Goal: Information Seeking & Learning: Learn about a topic

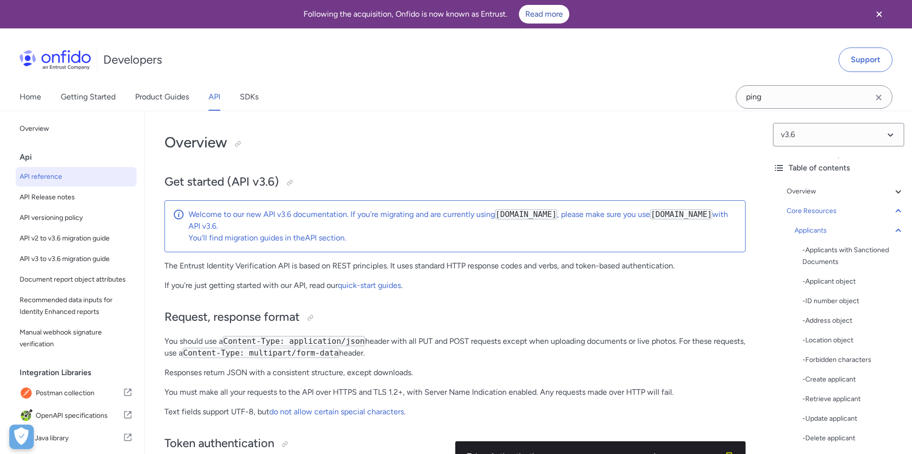
select select "java"
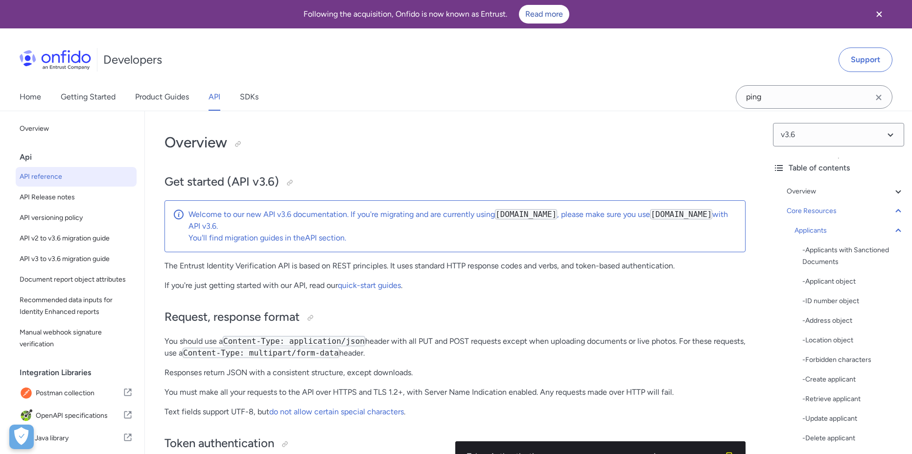
select select "java"
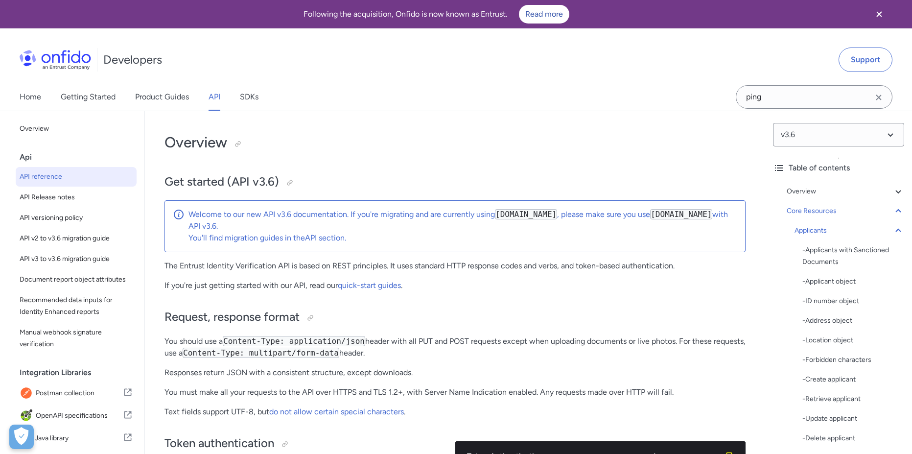
select select "java"
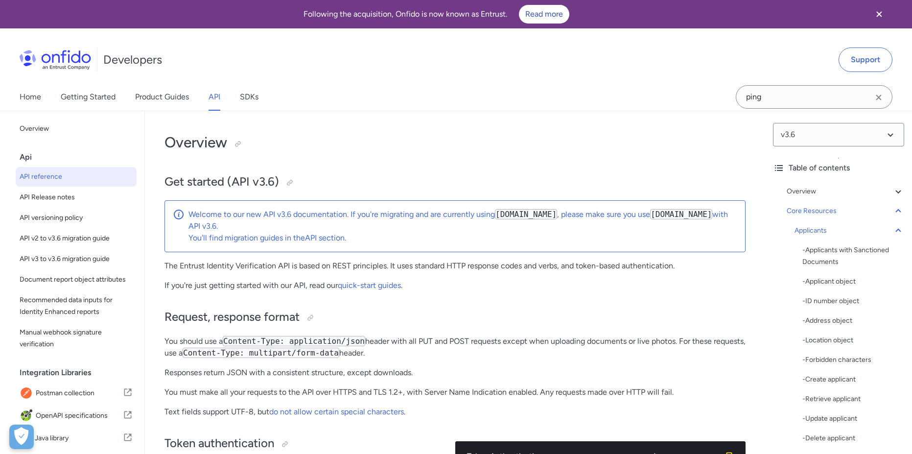
select select "java"
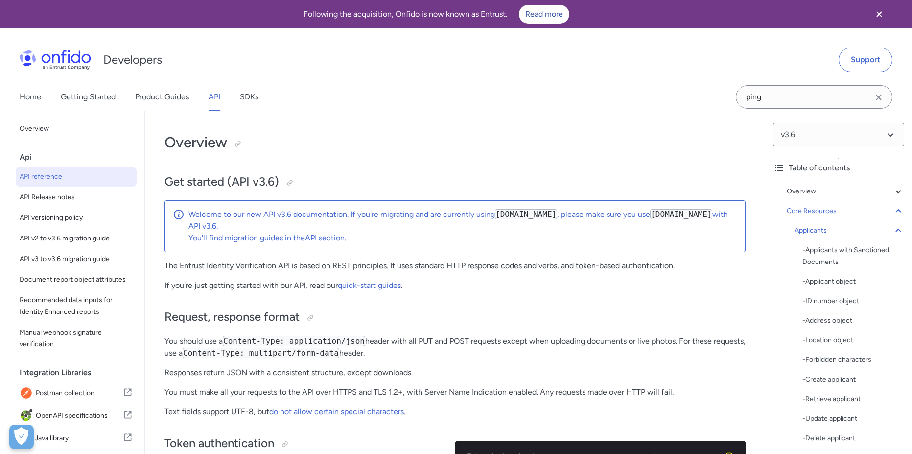
select select "java"
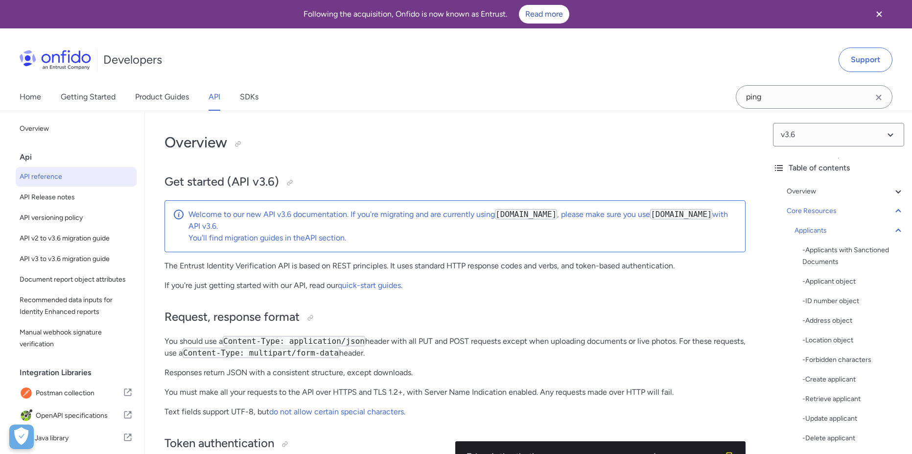
select select "java"
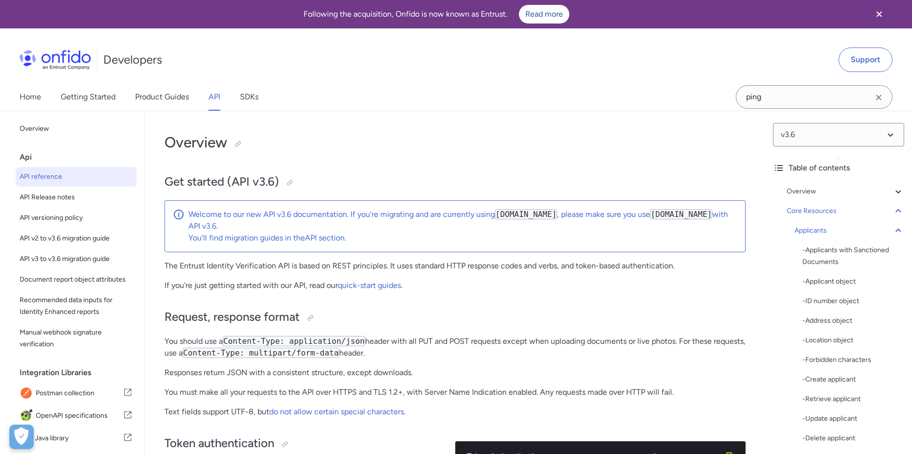
select select "java"
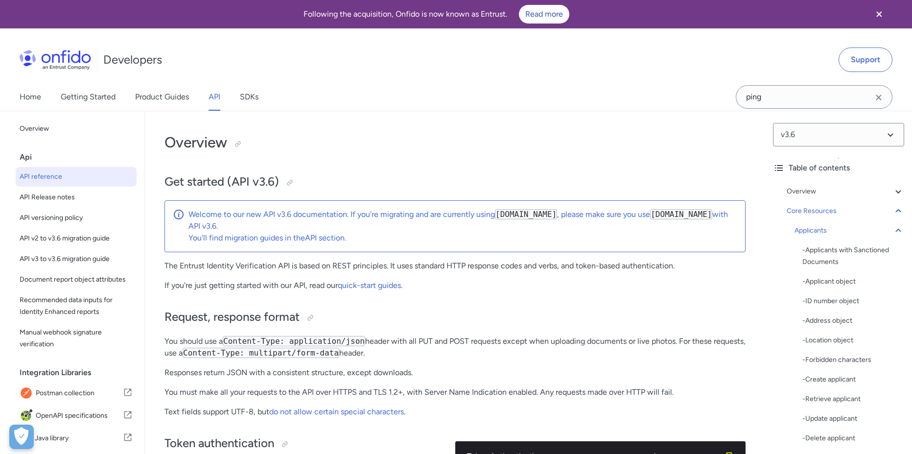
select select "java"
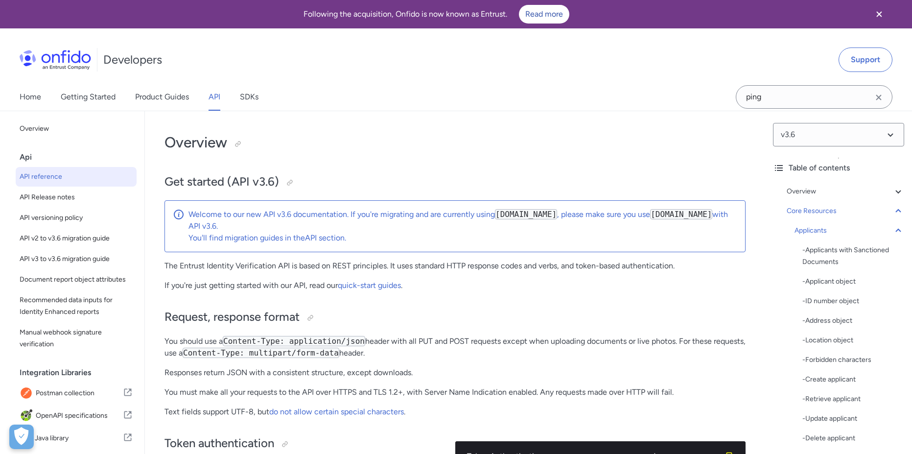
select select "java"
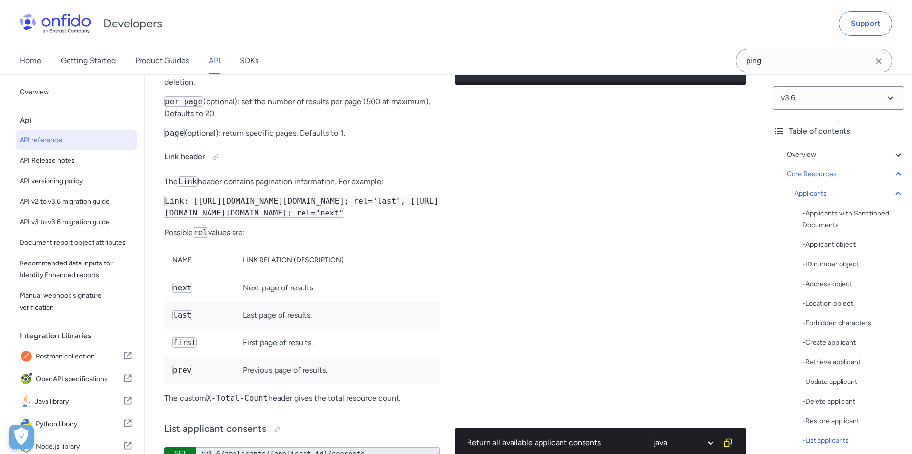
scroll to position [59, 0]
